Goal: Task Accomplishment & Management: Manage account settings

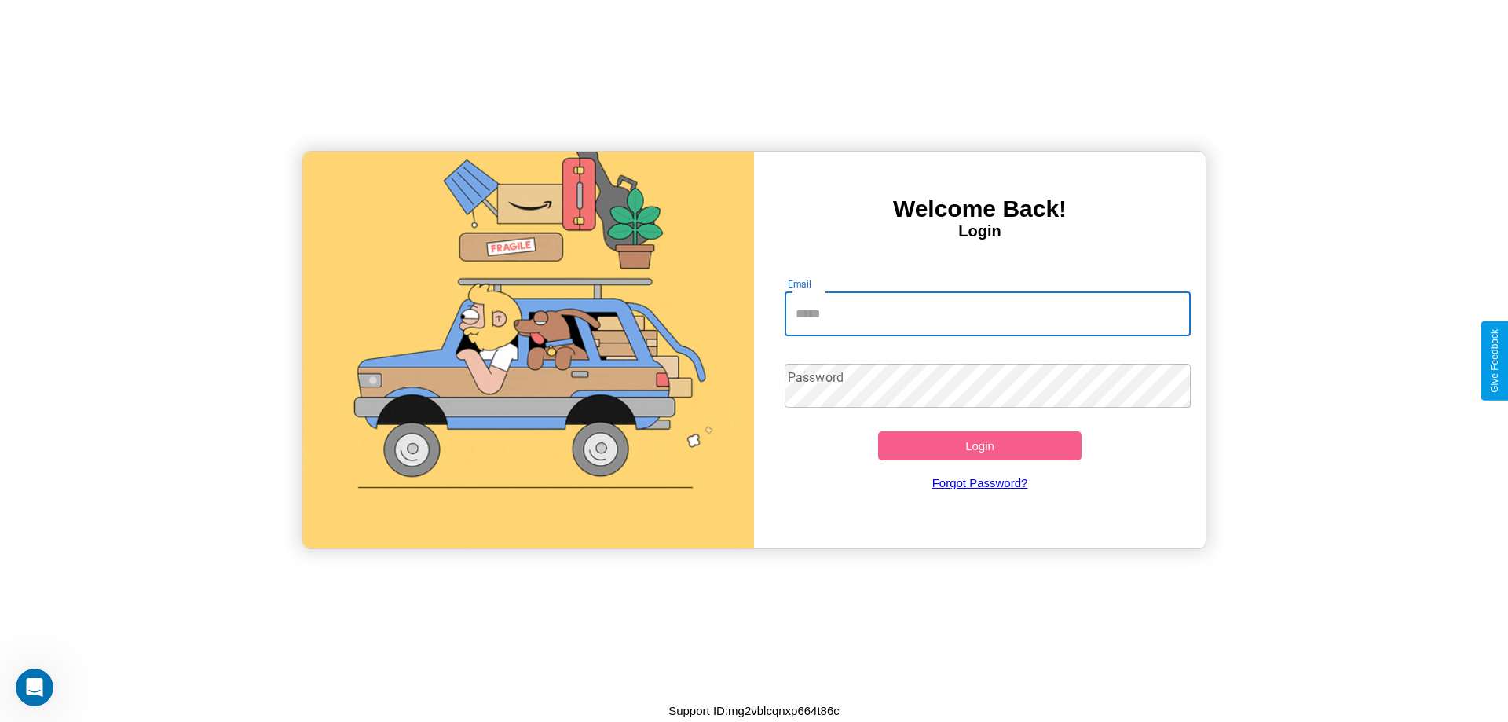
click at [988, 313] on input "Email" at bounding box center [988, 314] width 407 height 44
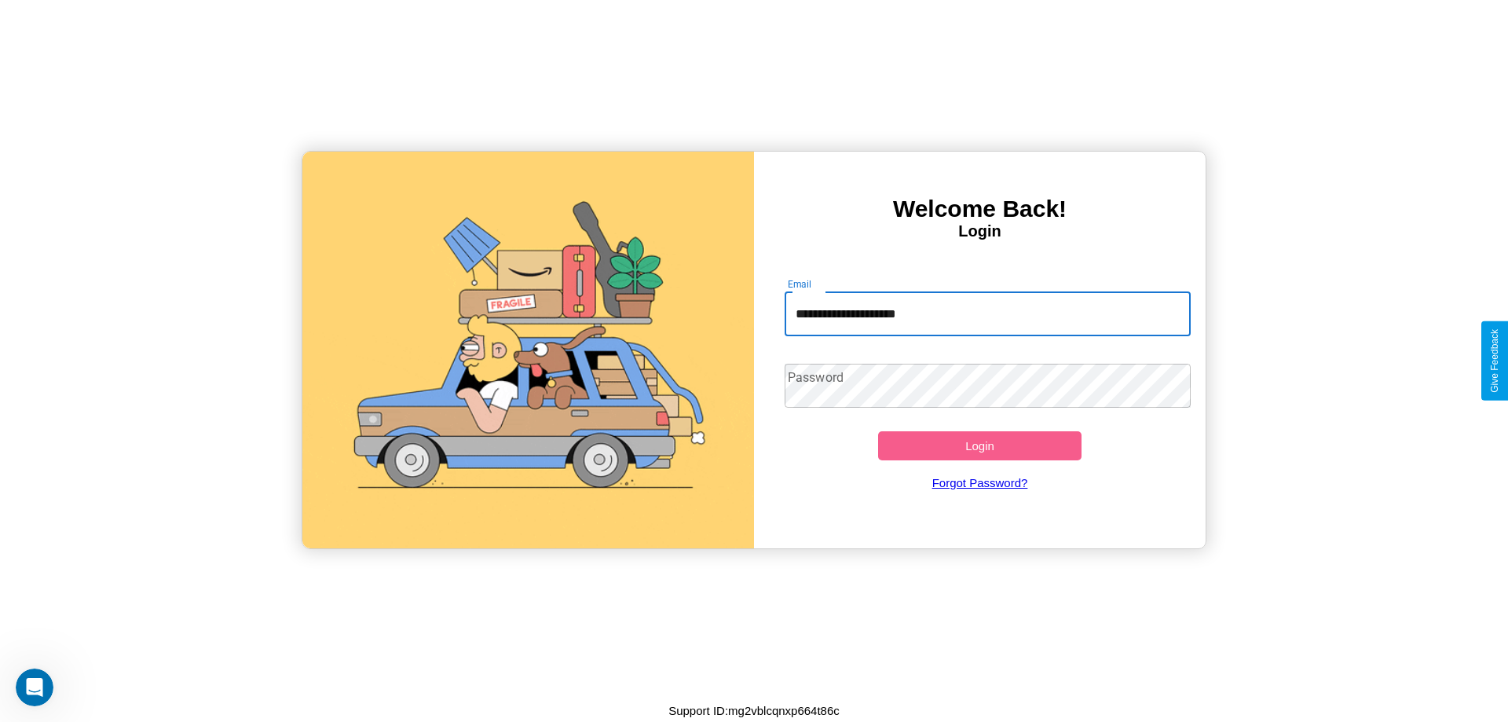
type input "**********"
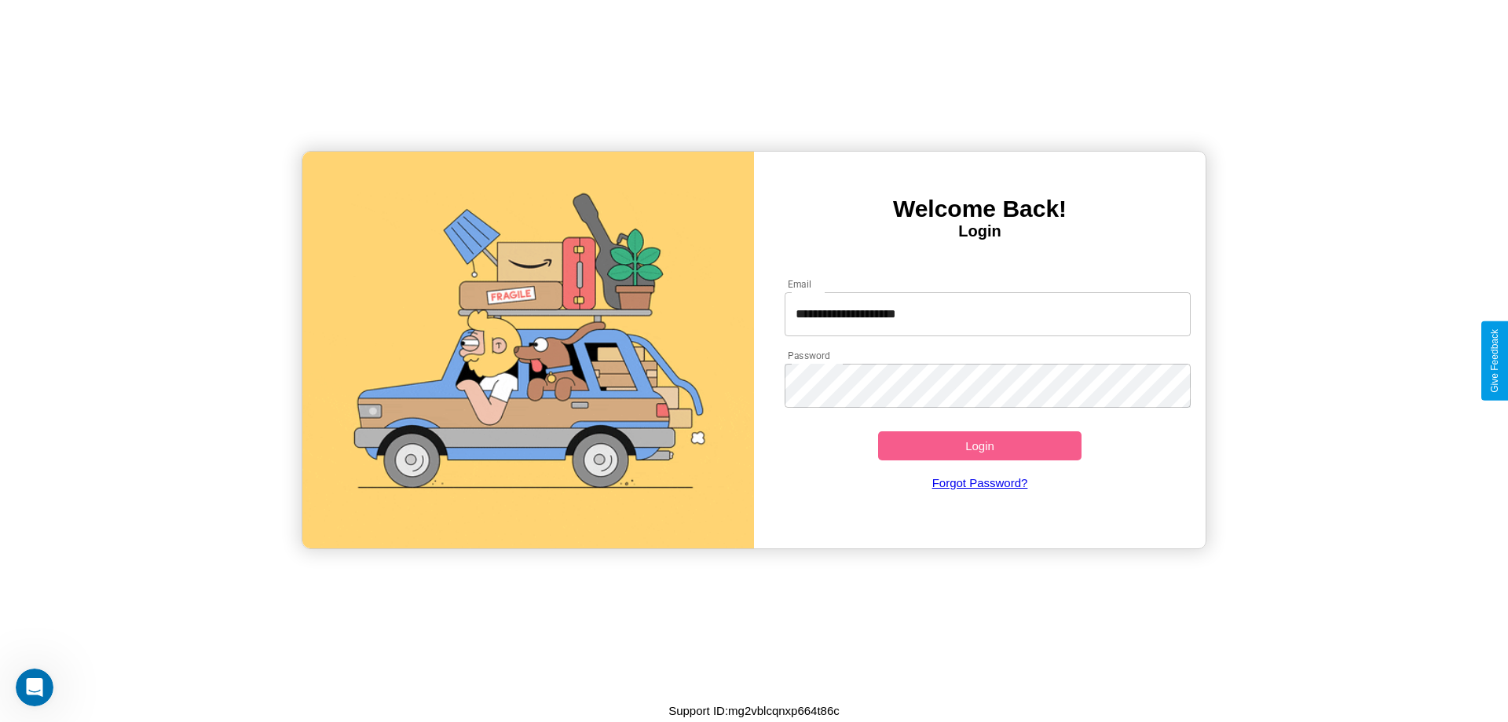
click at [980, 445] on button "Login" at bounding box center [979, 445] width 203 height 29
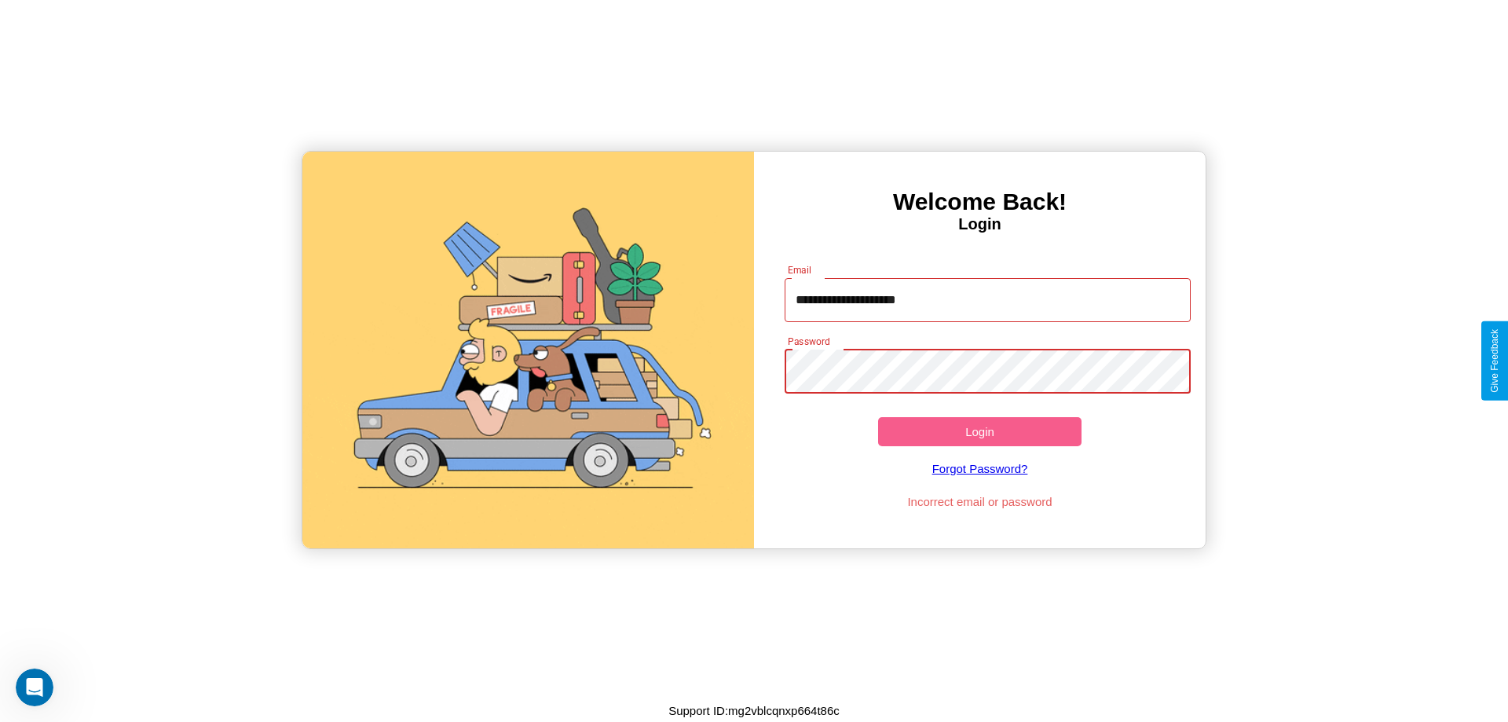
click at [980, 431] on button "Login" at bounding box center [979, 431] width 203 height 29
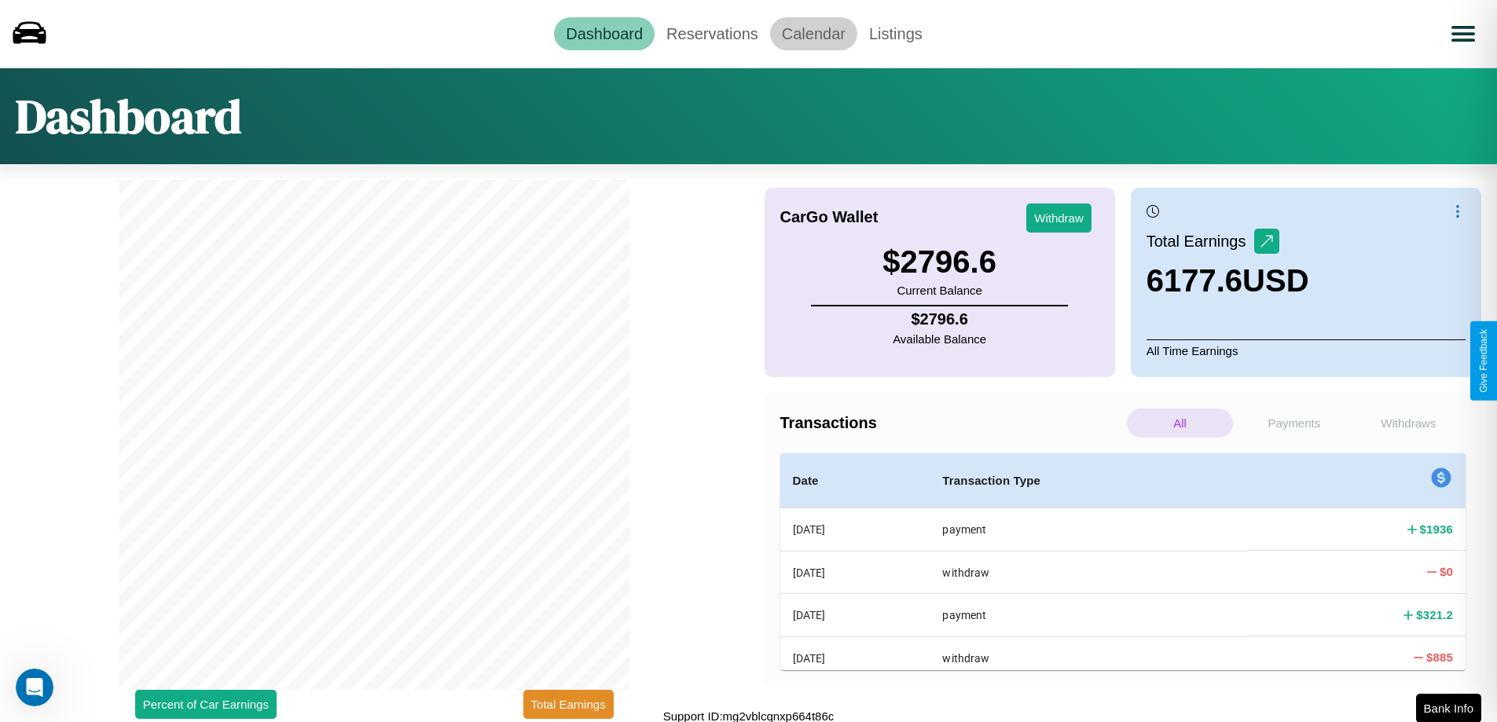
click at [813, 33] on link "Calendar" at bounding box center [813, 33] width 87 height 33
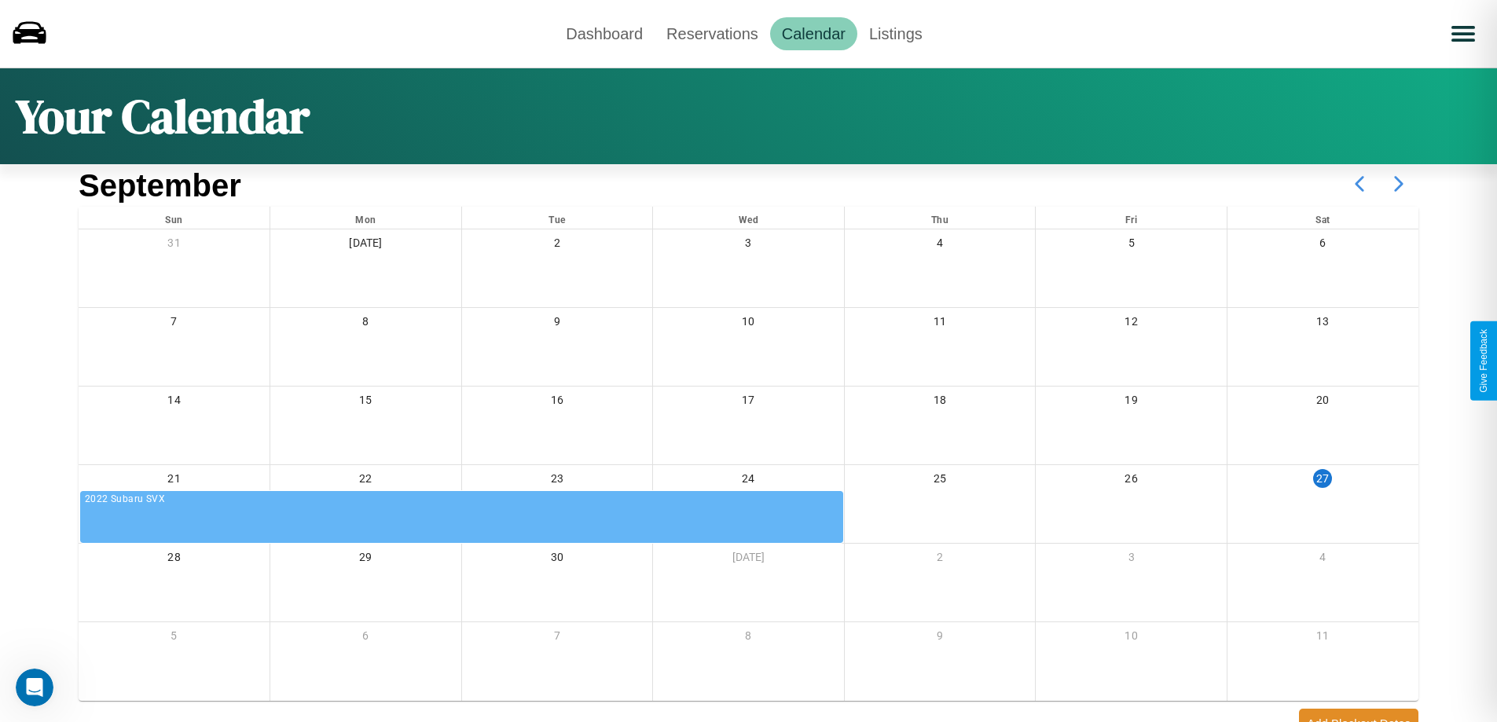
click at [1398, 184] on icon at bounding box center [1398, 183] width 39 height 39
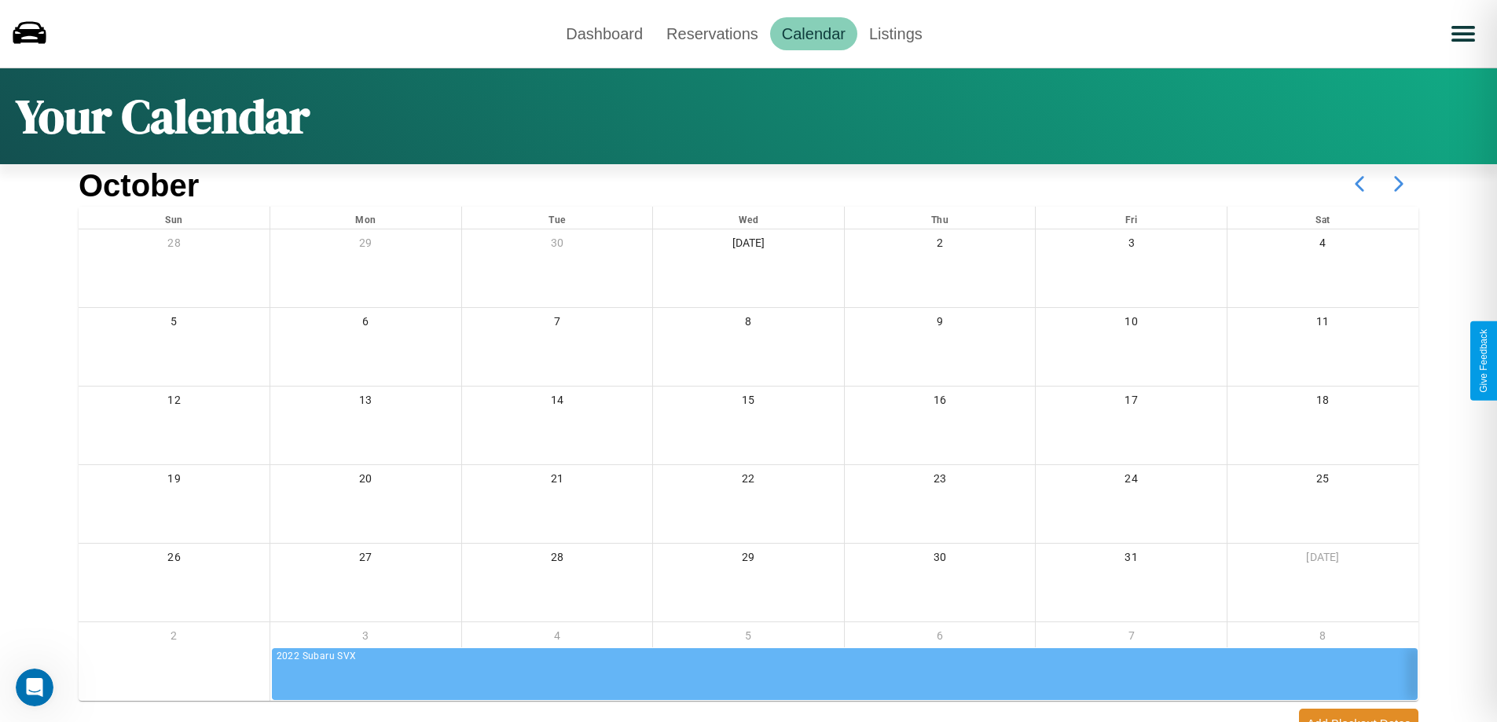
click at [1398, 184] on icon at bounding box center [1398, 183] width 39 height 39
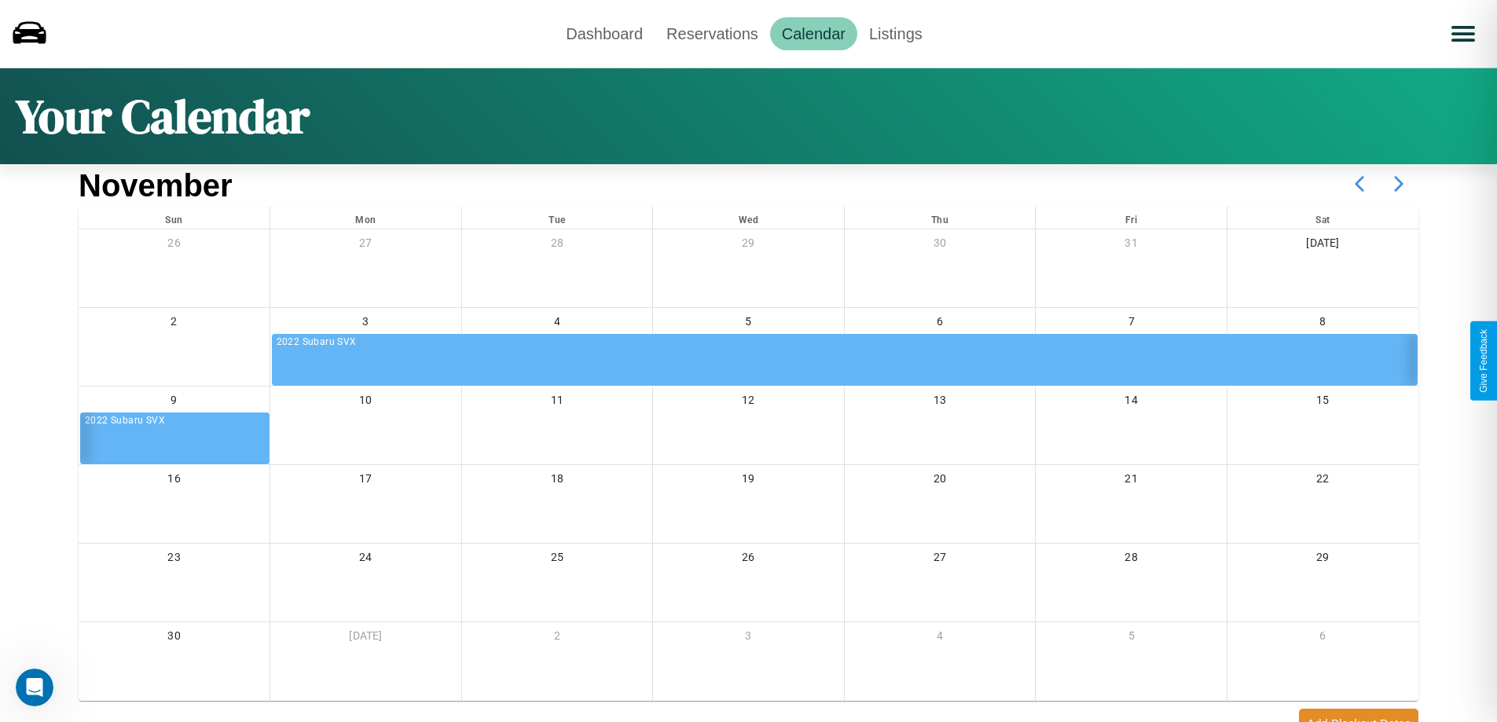
click at [1398, 184] on icon at bounding box center [1398, 183] width 39 height 39
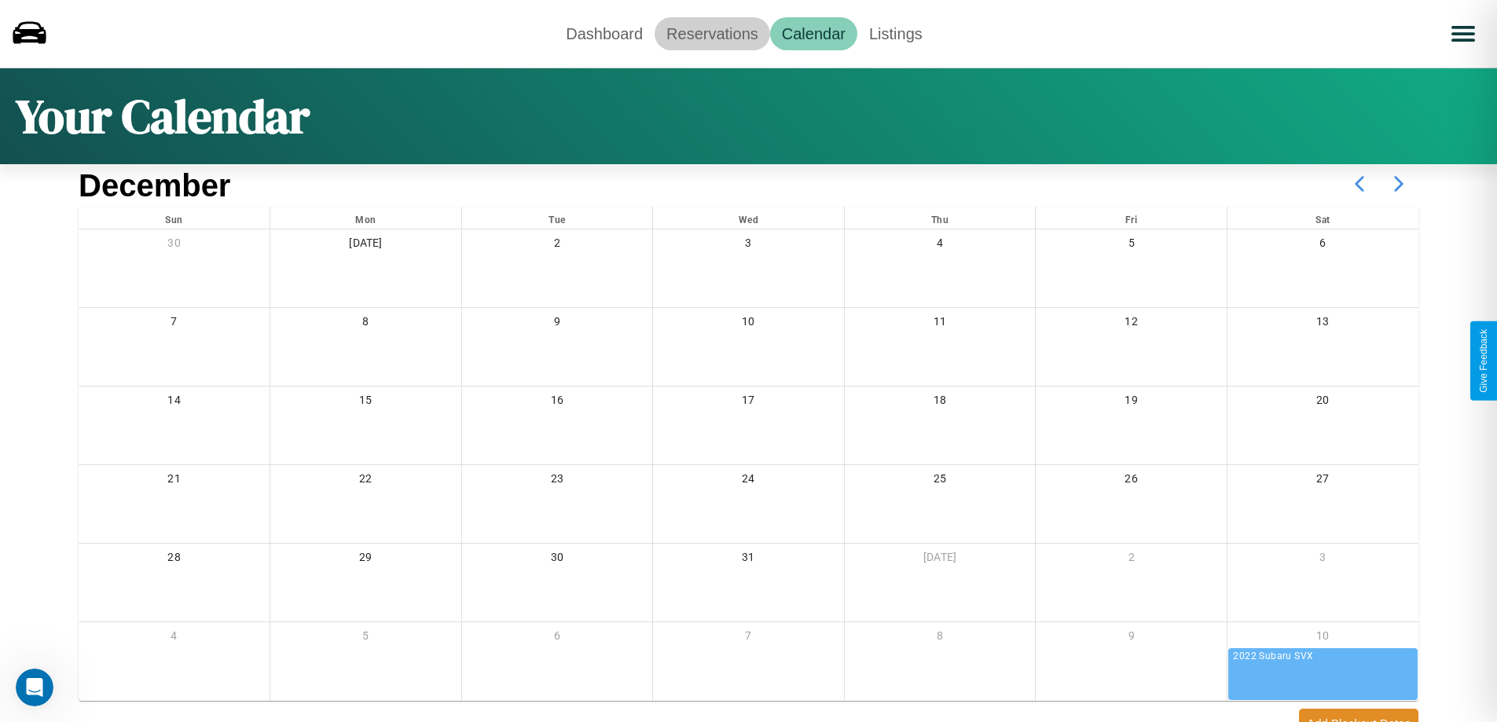
click at [712, 33] on link "Reservations" at bounding box center [711, 33] width 115 height 33
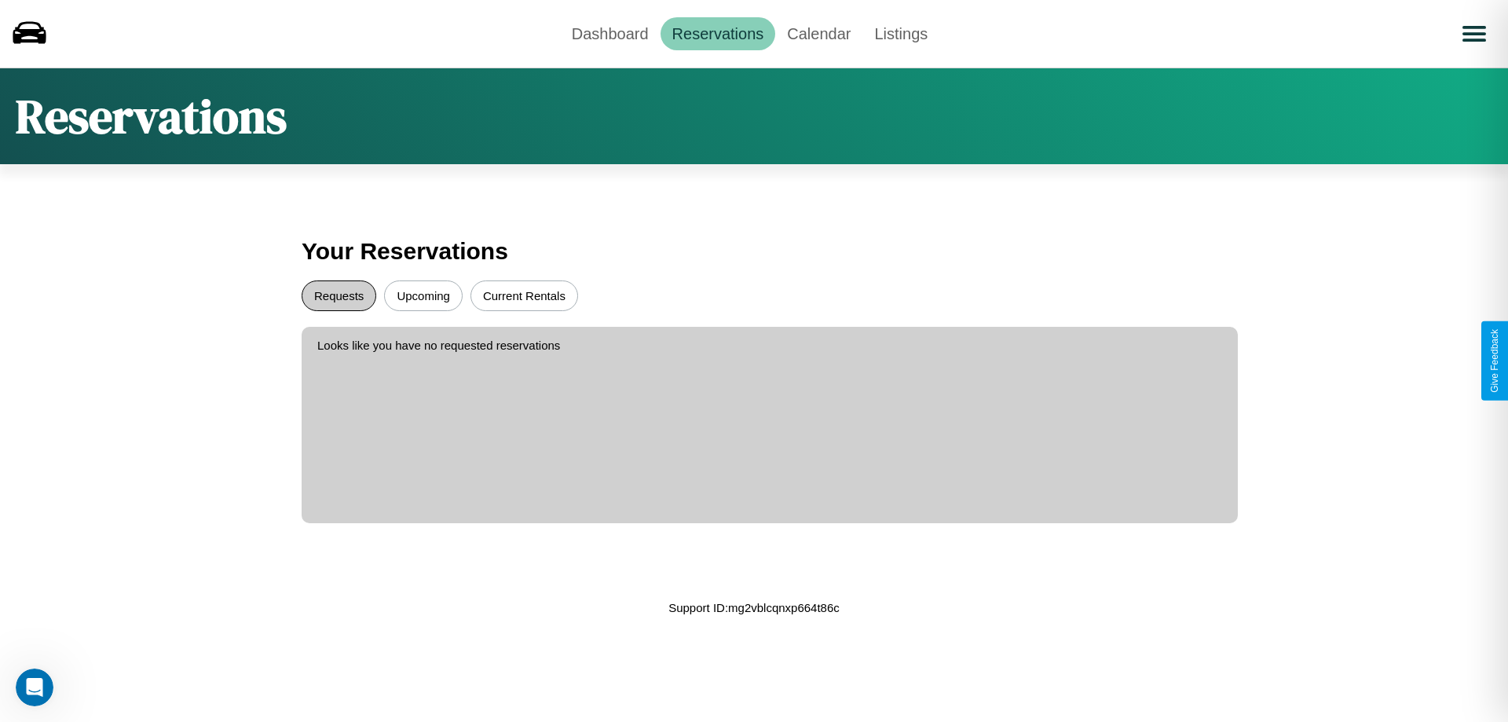
click at [339, 295] on button "Requests" at bounding box center [339, 295] width 75 height 31
click at [524, 295] on button "Current Rentals" at bounding box center [525, 295] width 108 height 31
click at [610, 33] on link "Dashboard" at bounding box center [610, 33] width 101 height 33
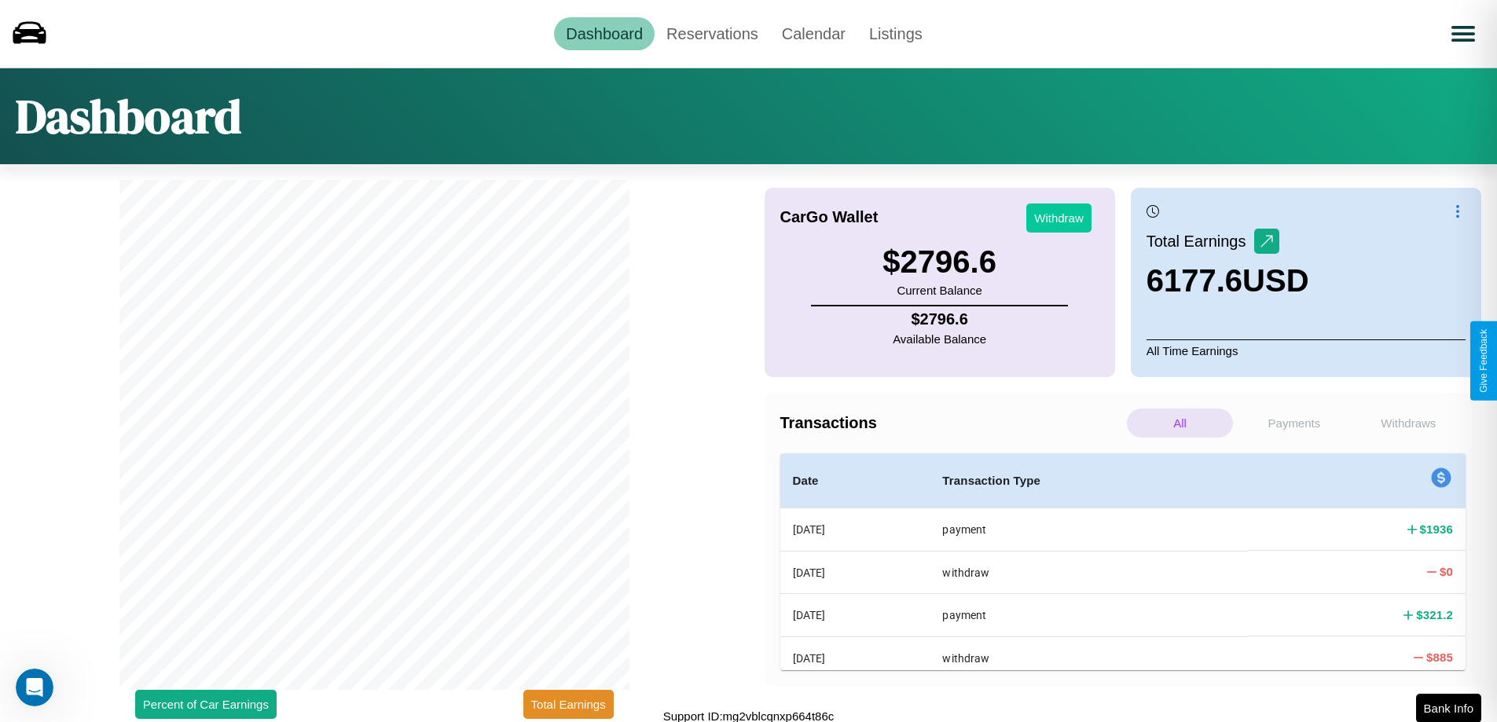
click at [1058, 218] on button "Withdraw" at bounding box center [1058, 217] width 65 height 29
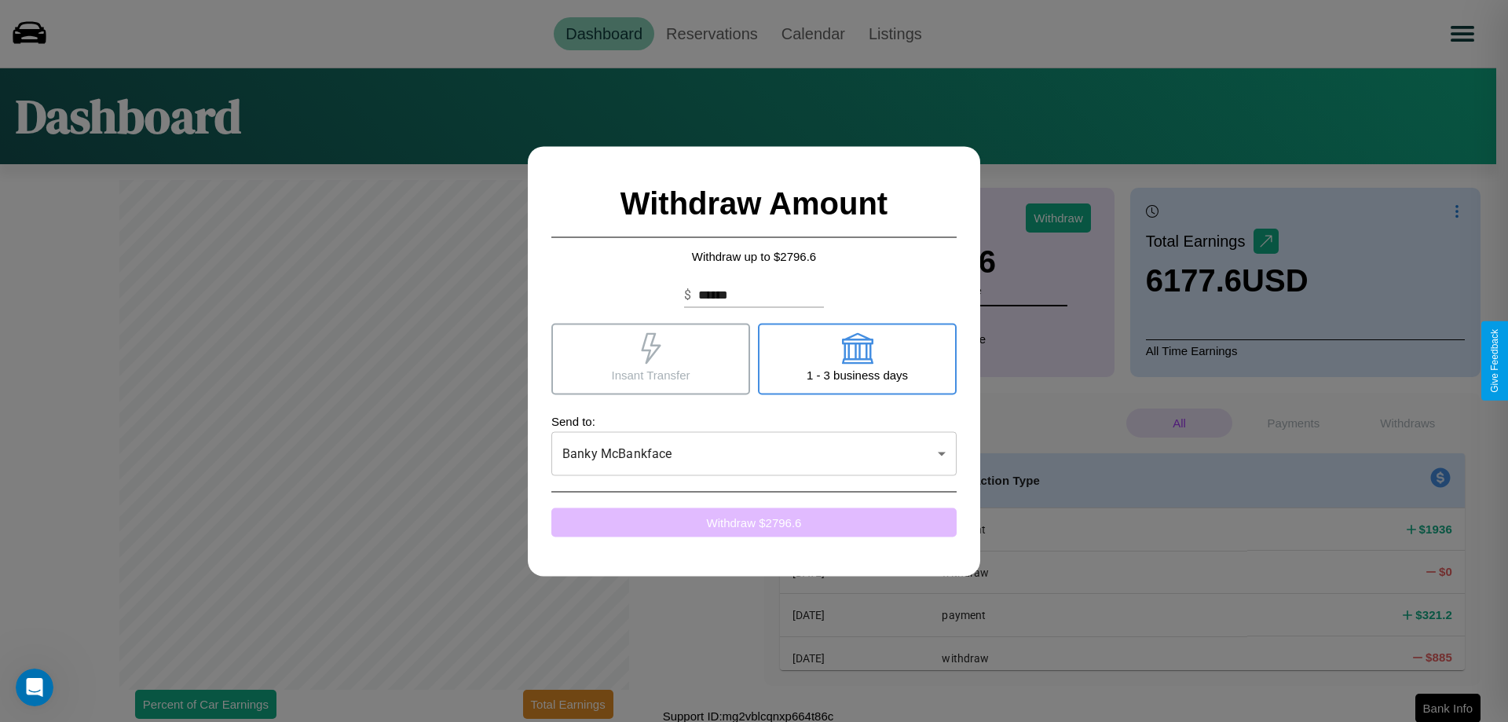
click at [754, 522] on button "Withdraw $ 2796.6" at bounding box center [754, 522] width 405 height 29
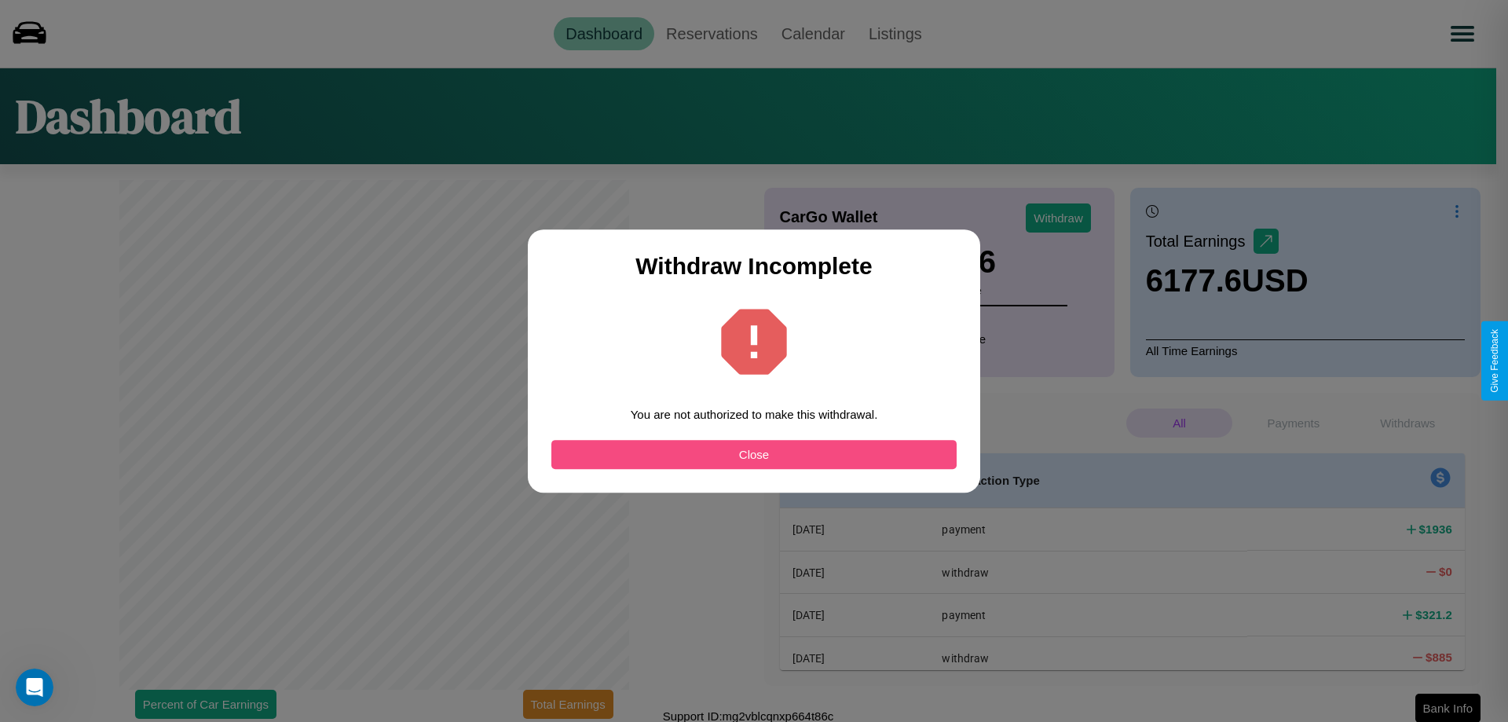
click at [754, 454] on button "Close" at bounding box center [754, 454] width 405 height 29
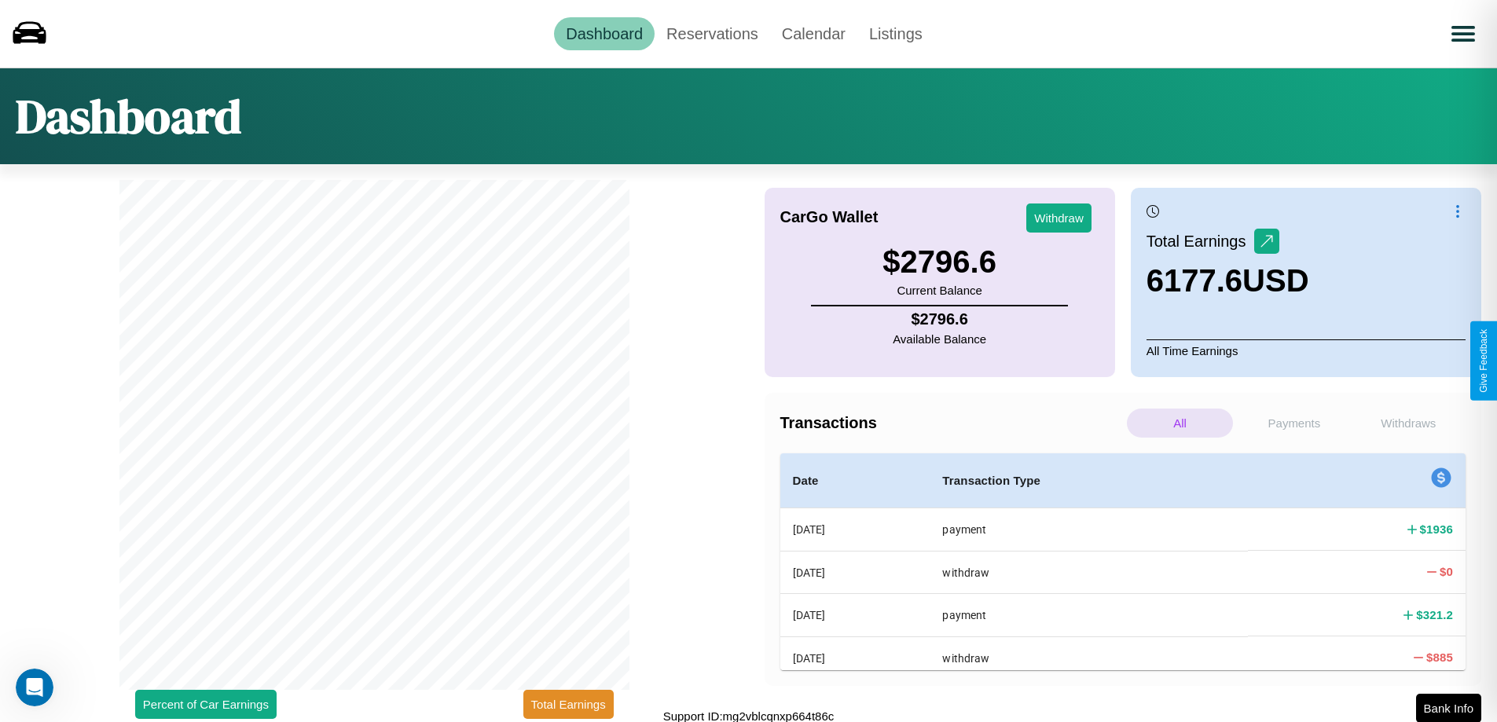
scroll to position [5, 0]
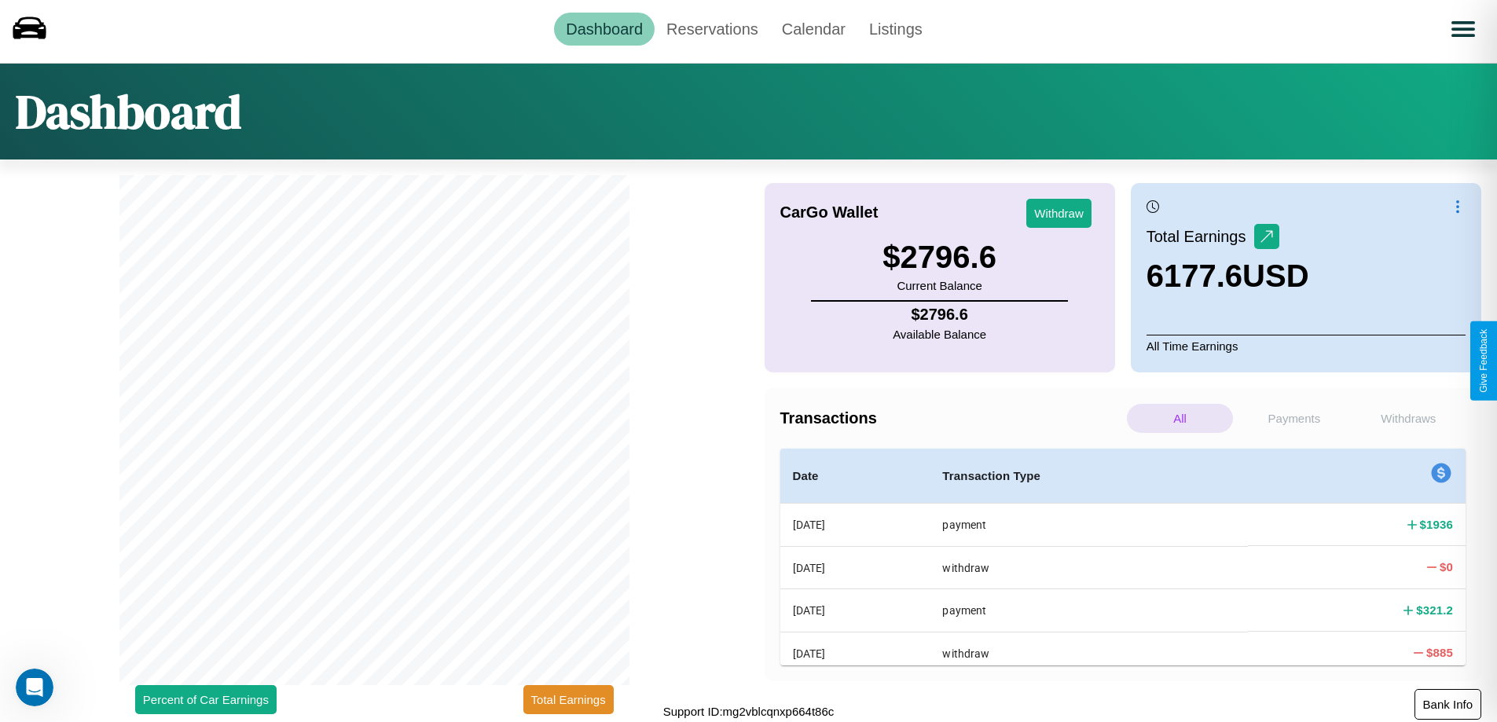
click at [1447, 704] on button "Bank Info" at bounding box center [1447, 704] width 67 height 31
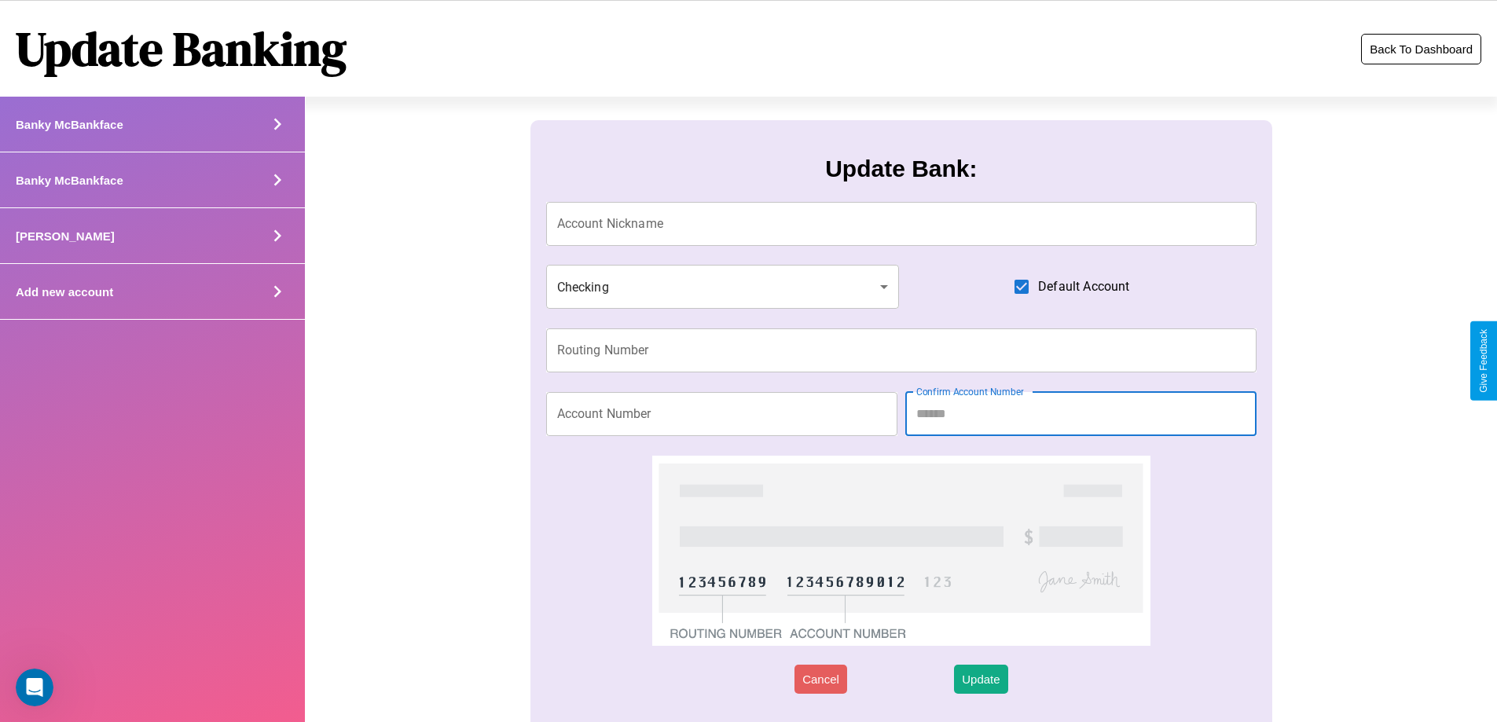
click at [1420, 49] on button "Back To Dashboard" at bounding box center [1421, 49] width 120 height 31
